Goal: Transaction & Acquisition: Book appointment/travel/reservation

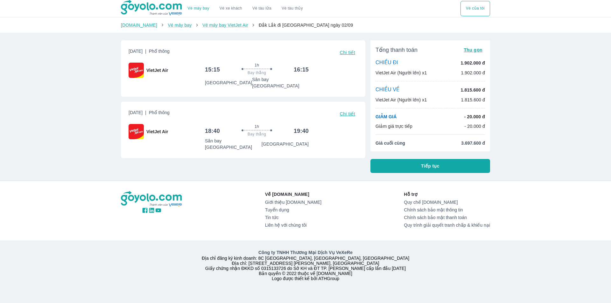
click at [207, 161] on div "[DATE] | Phổ thông Chi tiết VietJet Air 15:15 1h Bay thẳng 16:15 [GEOGRAPHIC_DA…" at bounding box center [240, 104] width 249 height 138
click at [49, 127] on div "Vé máy bay Vé xe khách Vé tàu lửa Vé tàu thủy Vé của tôi Goyolo.com Vé máy bay …" at bounding box center [305, 151] width 611 height 303
click at [163, 177] on div "Vé máy bay Vé xe khách Vé tàu lửa Vé tàu thủy Vé của tôi Goyolo.com Vé máy bay …" at bounding box center [305, 151] width 611 height 303
click at [194, 124] on div "VietJet Air" at bounding box center [167, 131] width 76 height 15
click at [252, 124] on div "1h Bay thẳng" at bounding box center [256, 131] width 69 height 14
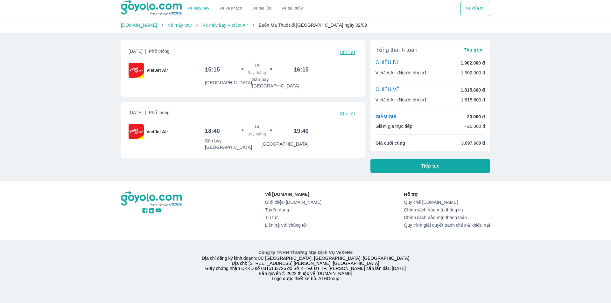
click at [347, 111] on span "Chi tiết" at bounding box center [347, 113] width 15 height 5
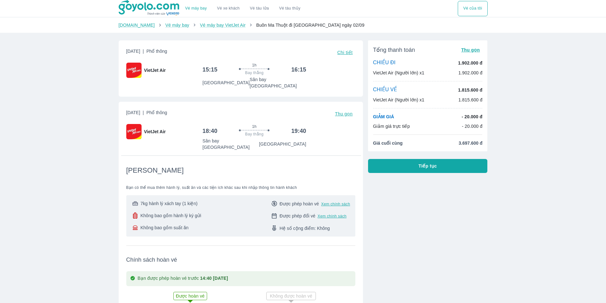
click at [347, 111] on span "Thu gọn" at bounding box center [344, 113] width 18 height 5
